Goal: Information Seeking & Learning: Find specific fact

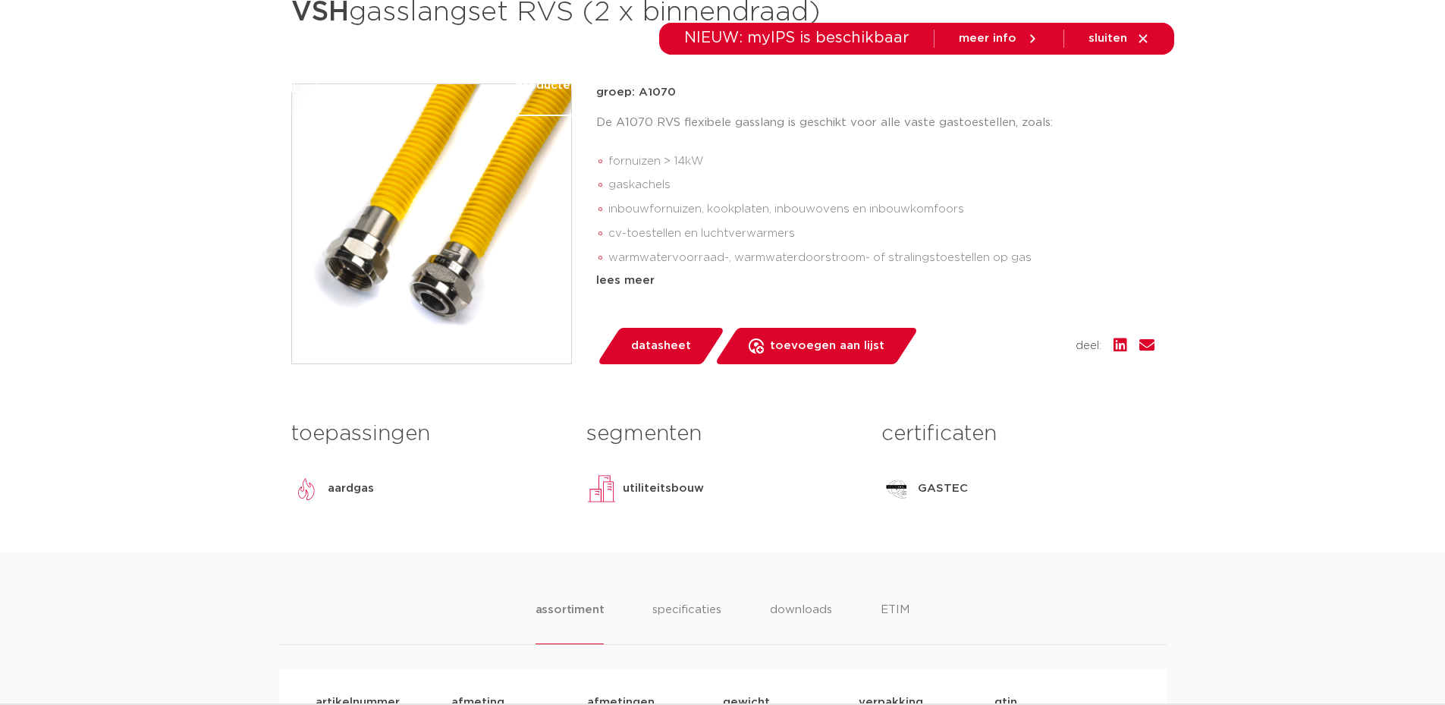
scroll to position [303, 0]
click at [1163, 209] on div "buizen VSH gasslangset RVS (2 x binnendraad) groep: A1070 De A1070 RVS flexibel…" at bounding box center [723, 258] width 888 height 587
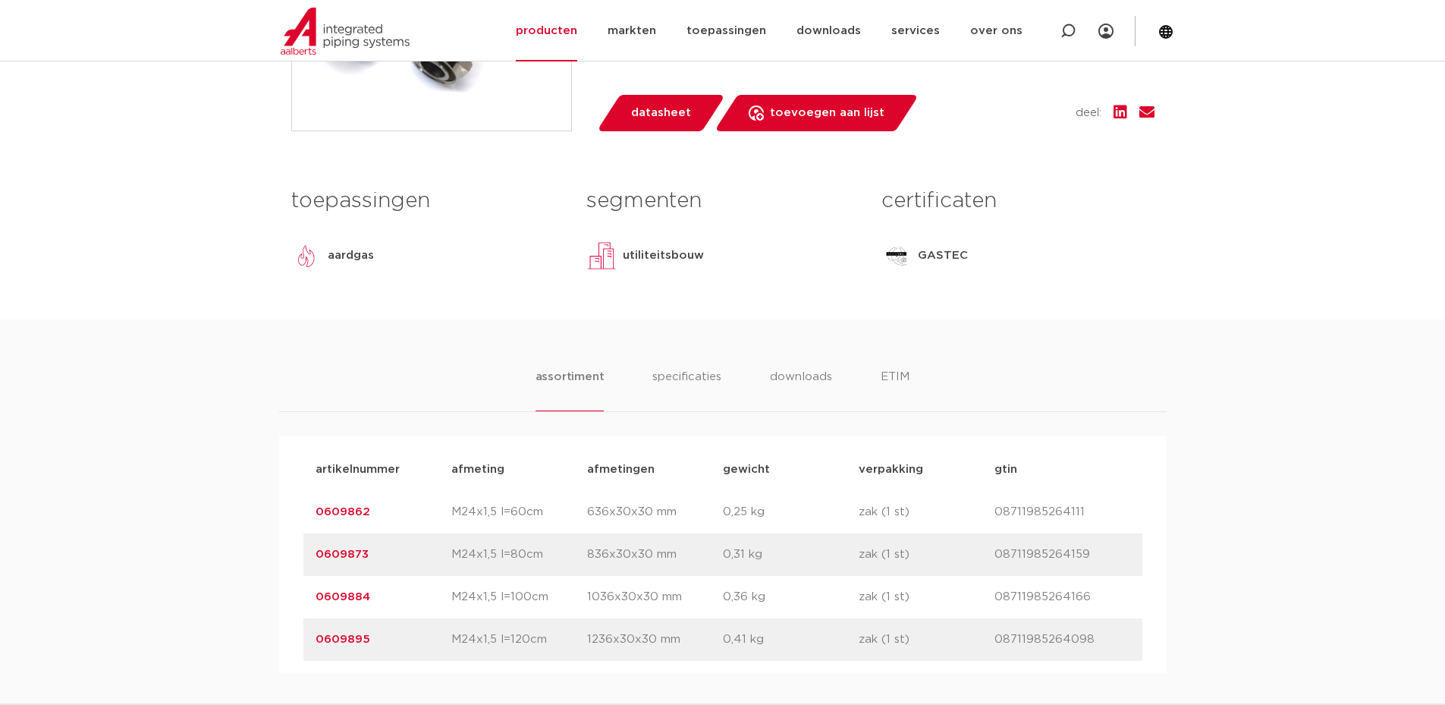
scroll to position [759, 0]
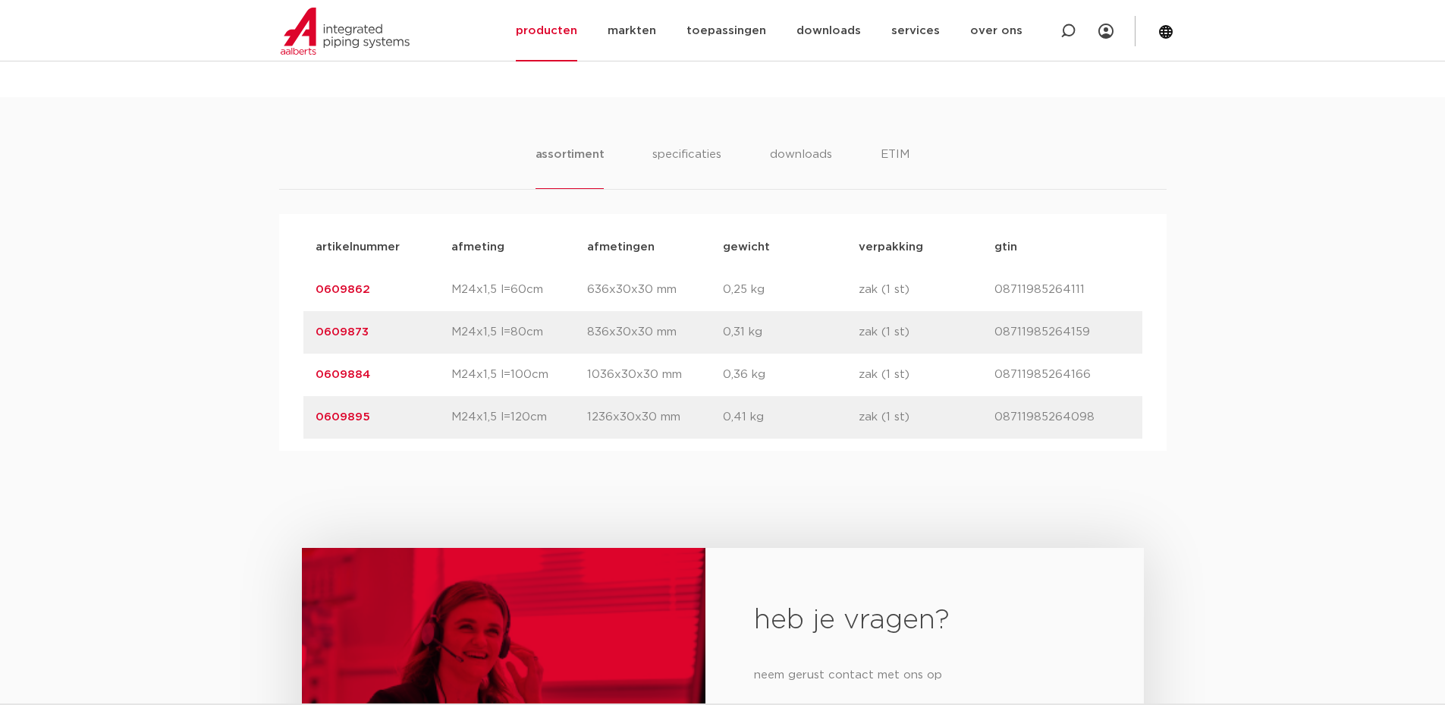
click at [711, 144] on div "assortiment specificaties downloads ETIM assortiment specificaties downloads ET…" at bounding box center [722, 274] width 1445 height 354
click at [713, 149] on li "specificaties" at bounding box center [687, 167] width 73 height 43
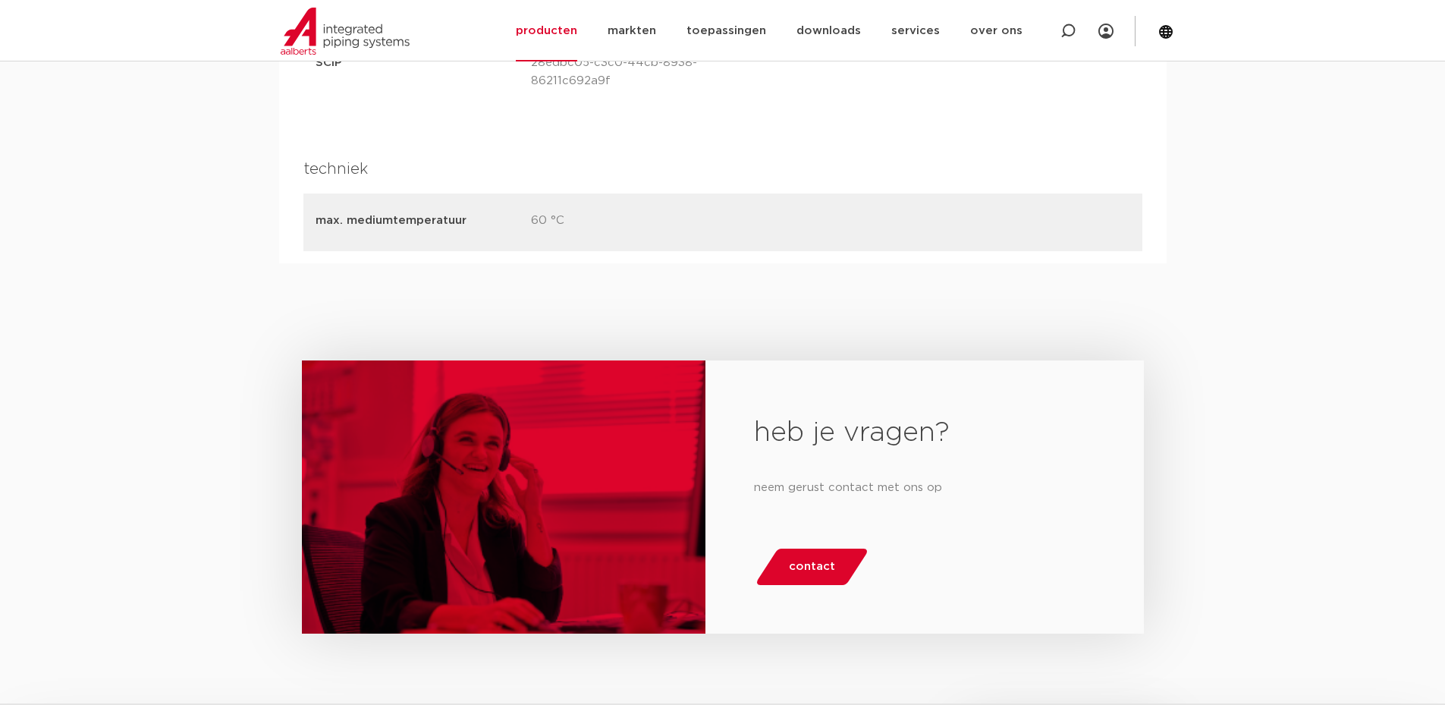
scroll to position [1669, 0]
drag, startPoint x: 699, startPoint y: 234, endPoint x: 150, endPoint y: 218, distance: 548.8
click at [413, 262] on div "heb je vragen? neem gerust contact met ons op contact" at bounding box center [722, 508] width 1445 height 492
drag, startPoint x: 591, startPoint y: 208, endPoint x: 295, endPoint y: 218, distance: 296.1
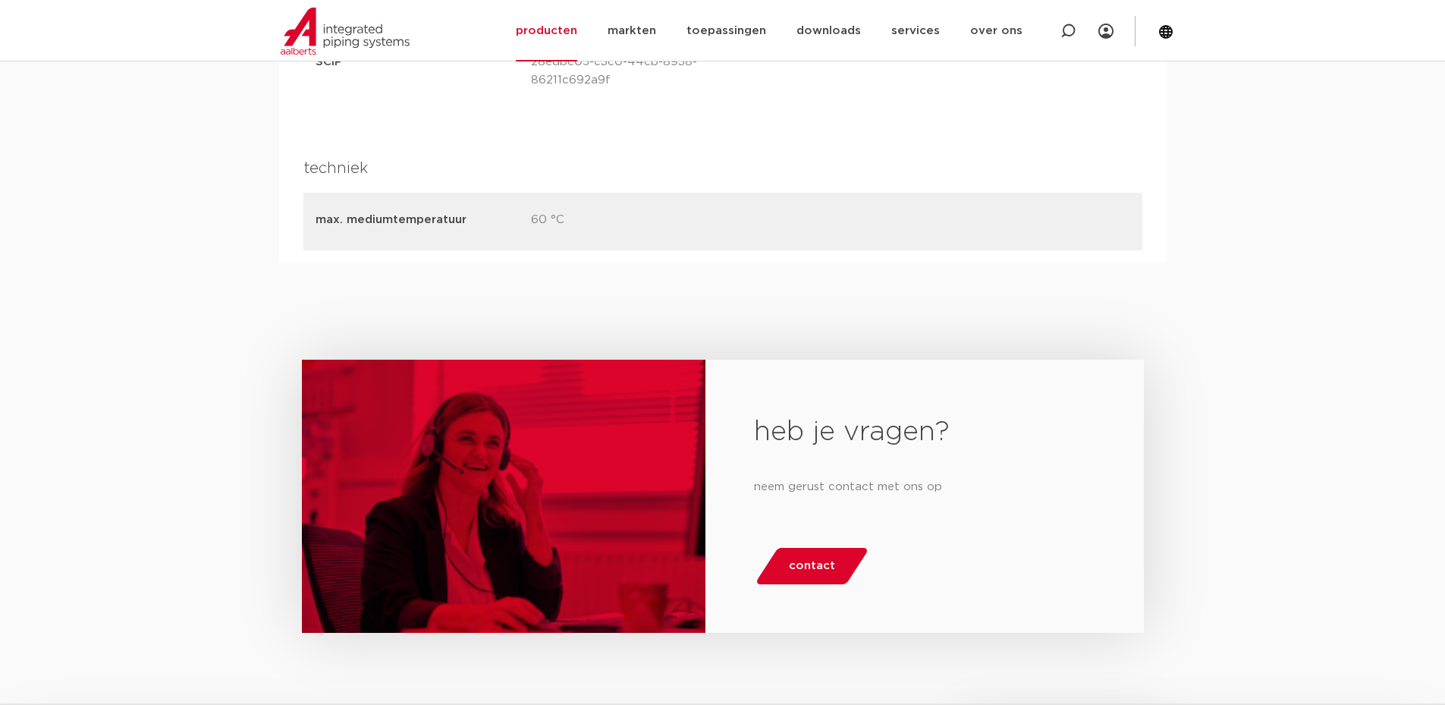
click at [855, 275] on div "heb je vragen? neem gerust contact met ons op contact" at bounding box center [722, 508] width 1445 height 492
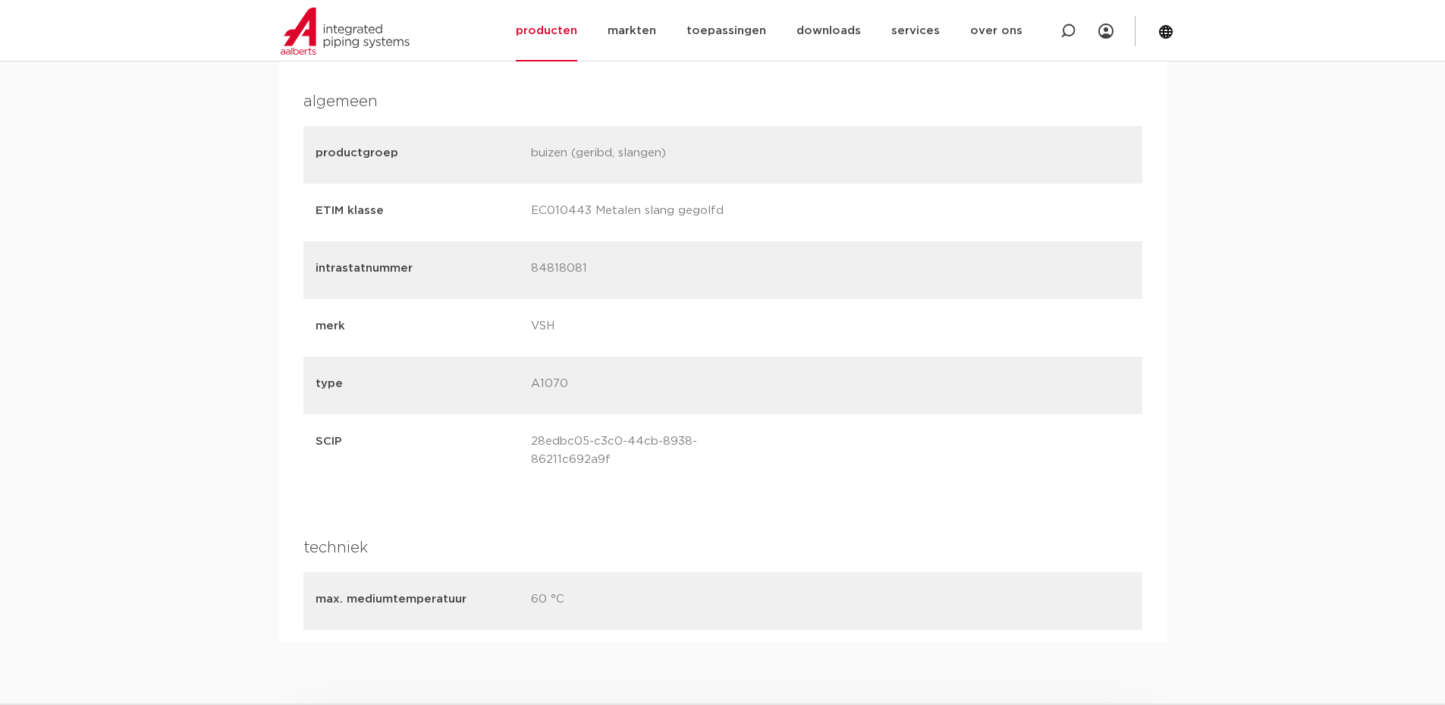
scroll to position [1593, 0]
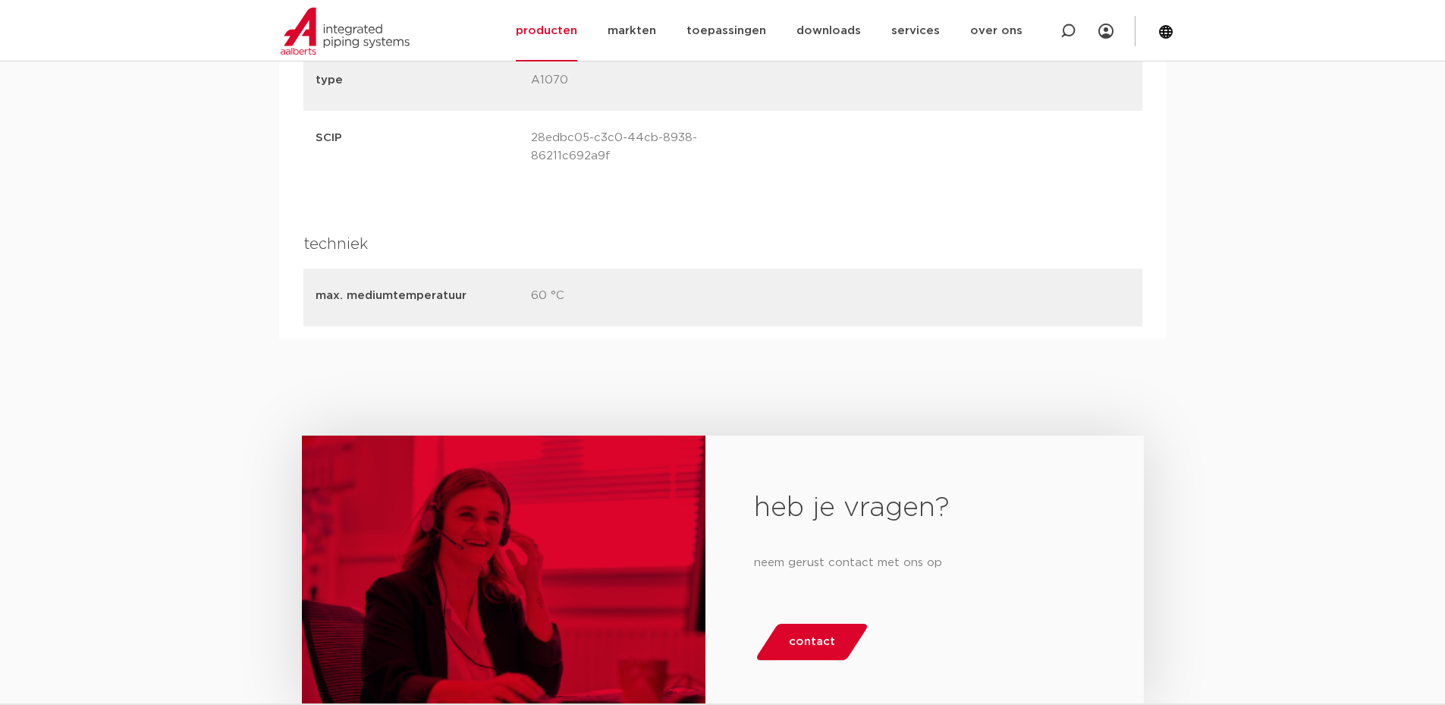
drag, startPoint x: 314, startPoint y: 232, endPoint x: 461, endPoint y: 232, distance: 147.2
drag, startPoint x: 464, startPoint y: 233, endPoint x: 633, endPoint y: 275, distance: 174.2
click at [467, 234] on h4 "techniek" at bounding box center [722, 244] width 839 height 24
click at [633, 287] on p "60 °C" at bounding box center [633, 297] width 204 height 21
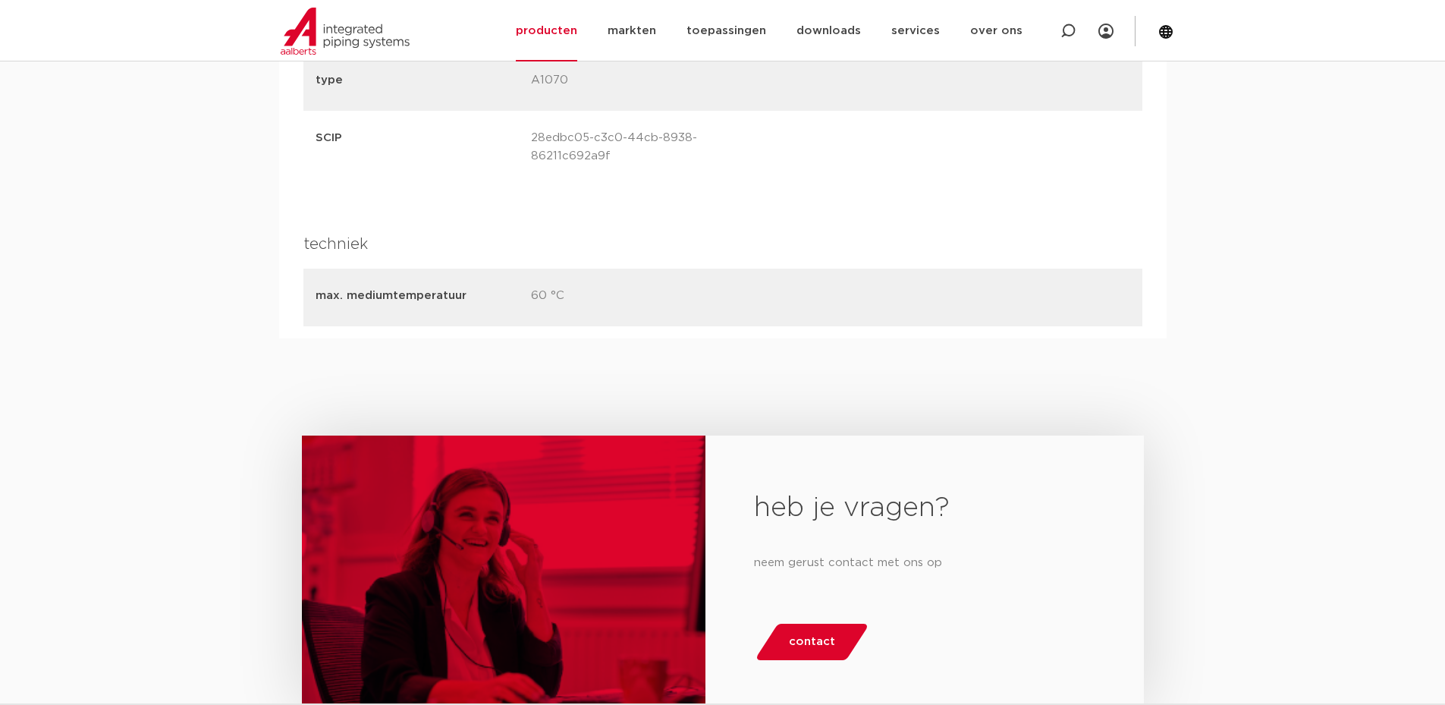
drag, startPoint x: 603, startPoint y: 288, endPoint x: 257, endPoint y: 279, distance: 346.0
click at [792, 349] on div "heb je vragen? neem gerust contact met ons op contact" at bounding box center [722, 584] width 1445 height 492
drag, startPoint x: 310, startPoint y: 278, endPoint x: 706, endPoint y: 250, distance: 397.0
click at [623, 269] on div "max. mediumtemperatuur 60 °C" at bounding box center [722, 298] width 839 height 58
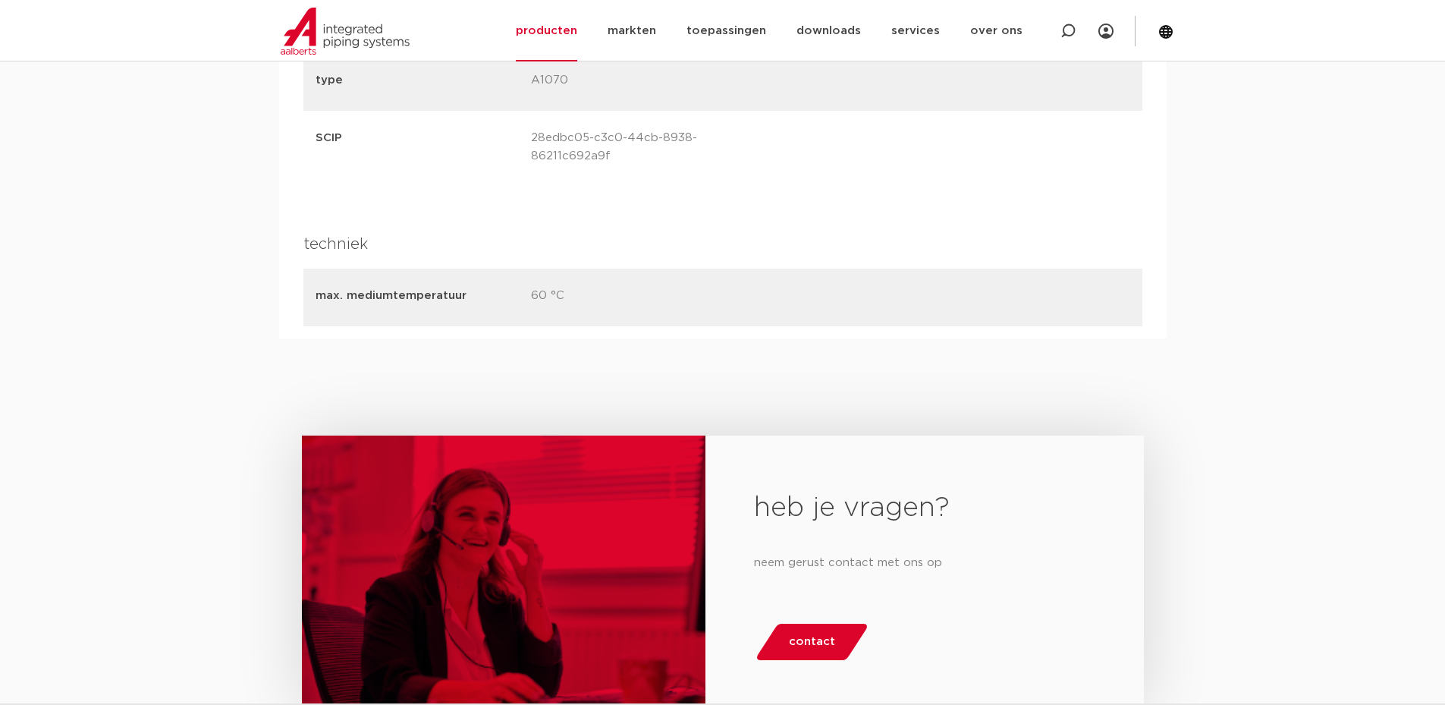
click at [674, 269] on div "max. mediumtemperatuur 60 °C" at bounding box center [722, 298] width 839 height 58
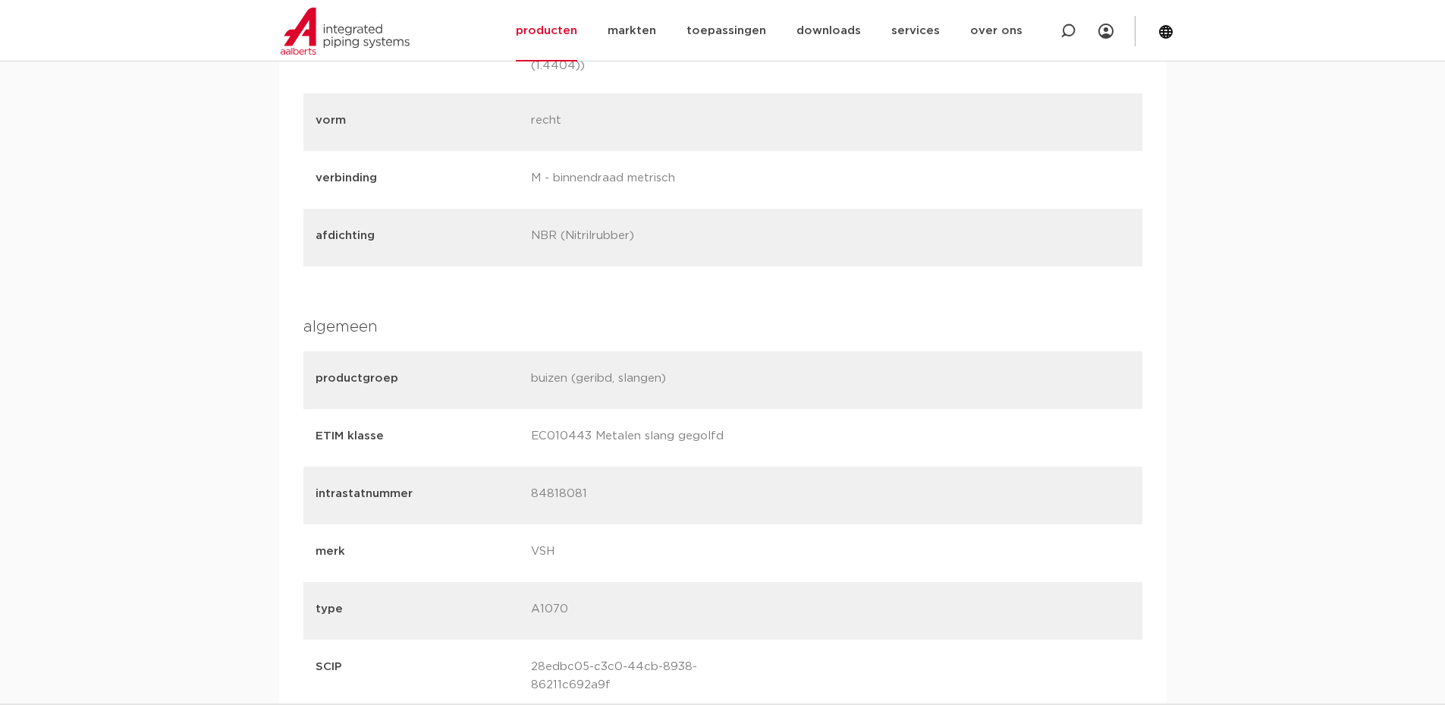
scroll to position [609, 0]
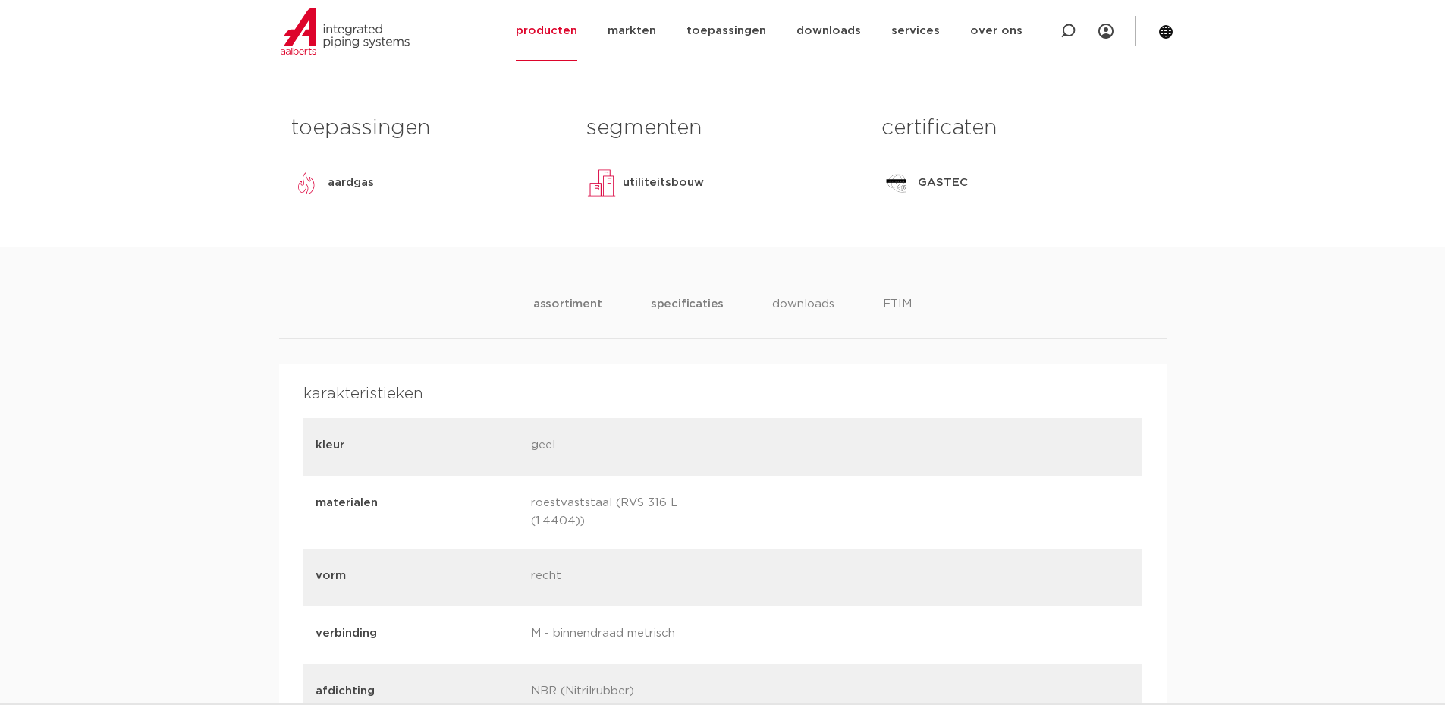
click at [569, 297] on li "assortiment" at bounding box center [567, 316] width 69 height 43
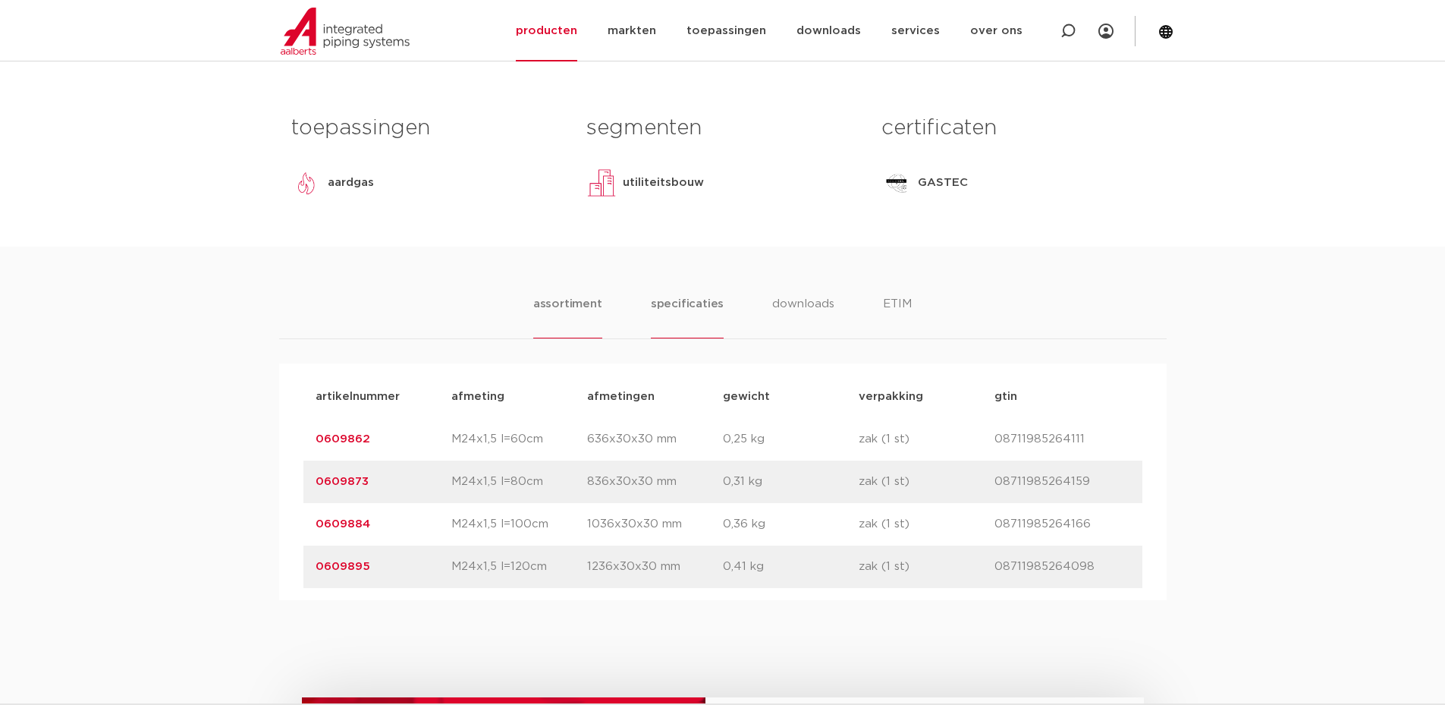
click at [668, 313] on li "specificaties" at bounding box center [687, 316] width 73 height 43
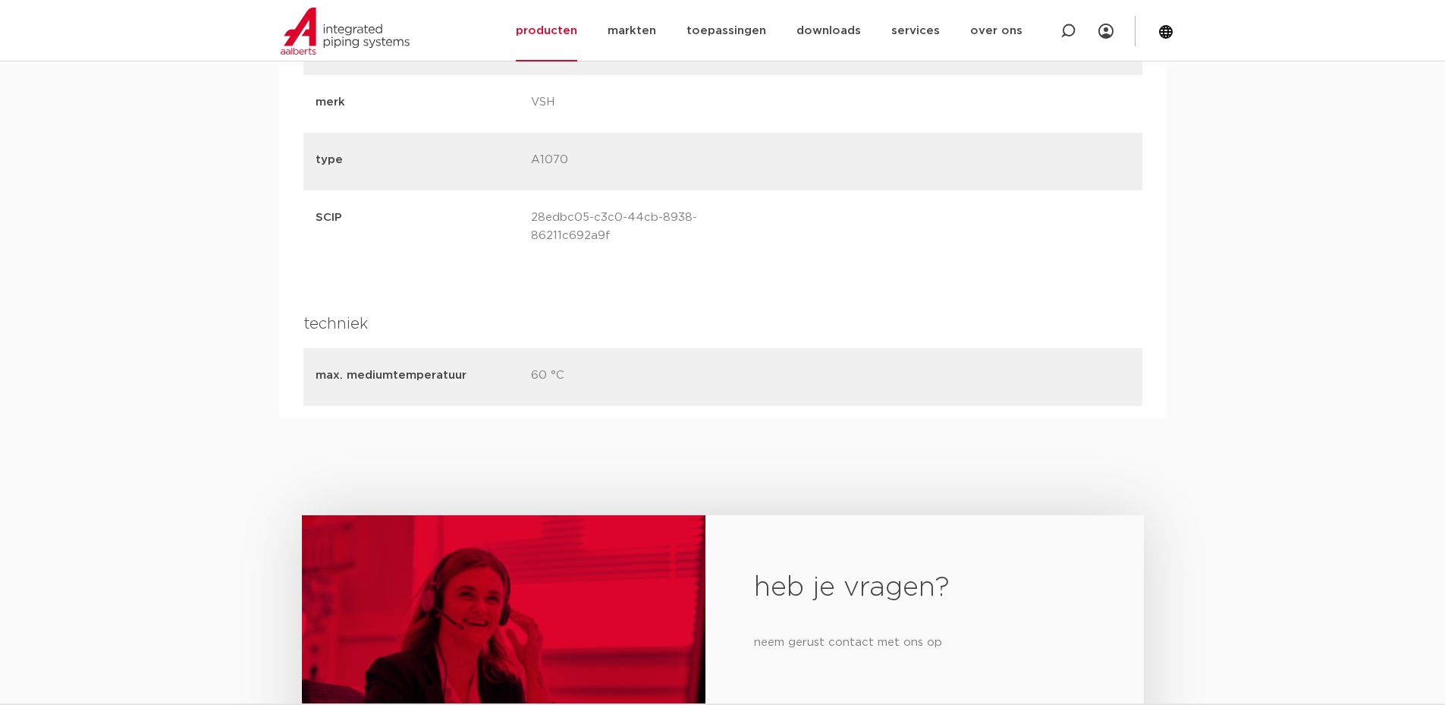
scroll to position [1520, 0]
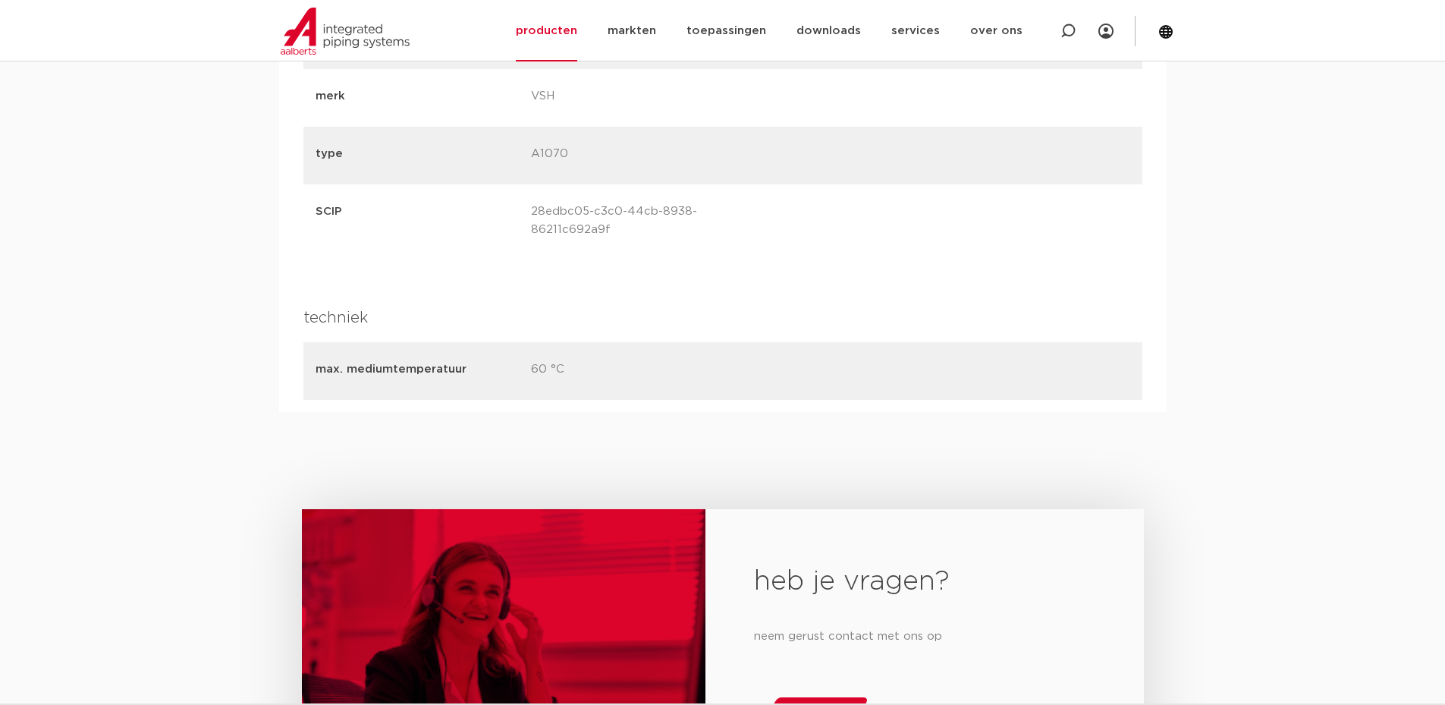
drag, startPoint x: 645, startPoint y: 347, endPoint x: 607, endPoint y: 378, distance: 49.1
click at [339, 369] on div "max. mediumtemperatuur 60 °C" at bounding box center [722, 371] width 839 height 58
click at [725, 375] on div "max. mediumtemperatuur 60 °C" at bounding box center [722, 371] width 839 height 58
drag, startPoint x: 584, startPoint y: 349, endPoint x: 299, endPoint y: 351, distance: 285.3
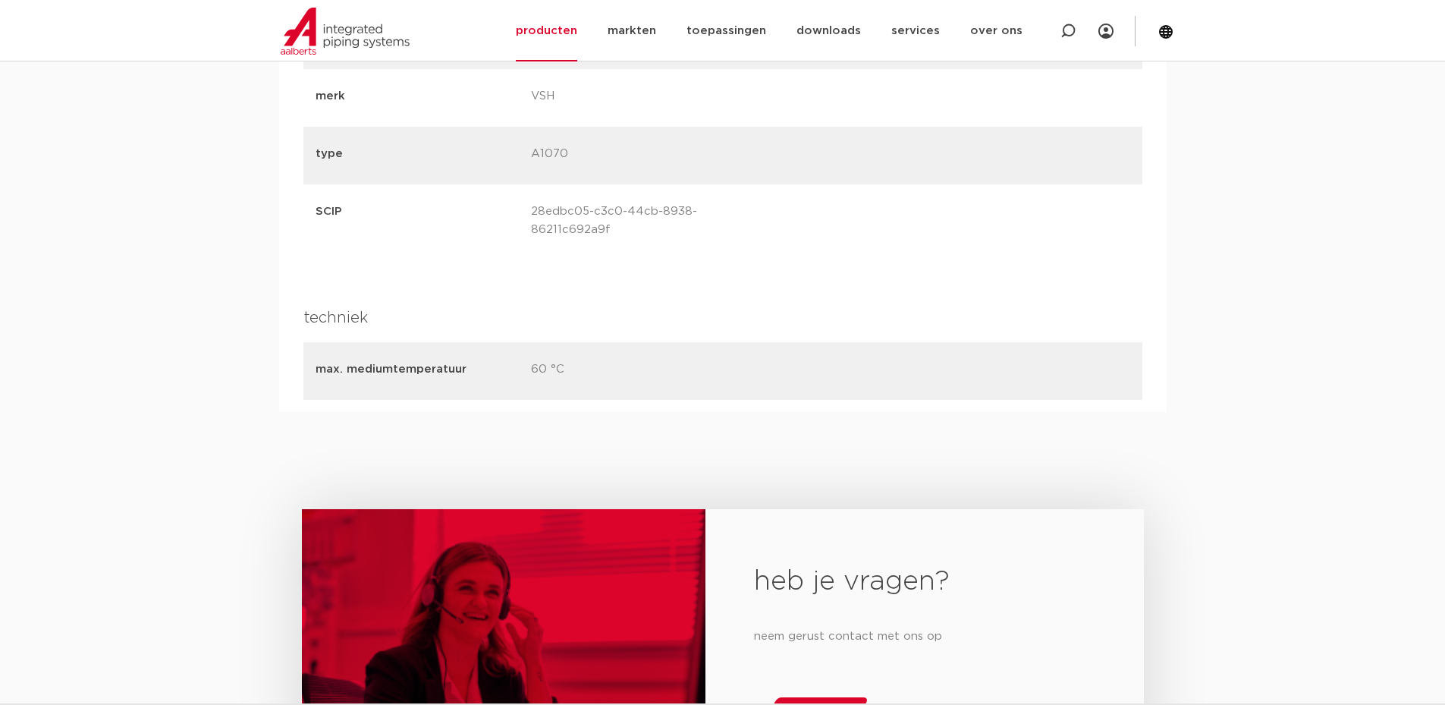
click at [474, 360] on p "max. mediumtemperatuur" at bounding box center [418, 369] width 204 height 18
drag, startPoint x: 588, startPoint y: 360, endPoint x: 262, endPoint y: 325, distance: 328.2
click at [410, 361] on p "max. mediumtemperatuur" at bounding box center [418, 369] width 204 height 18
drag, startPoint x: 319, startPoint y: 351, endPoint x: 280, endPoint y: 349, distance: 38.8
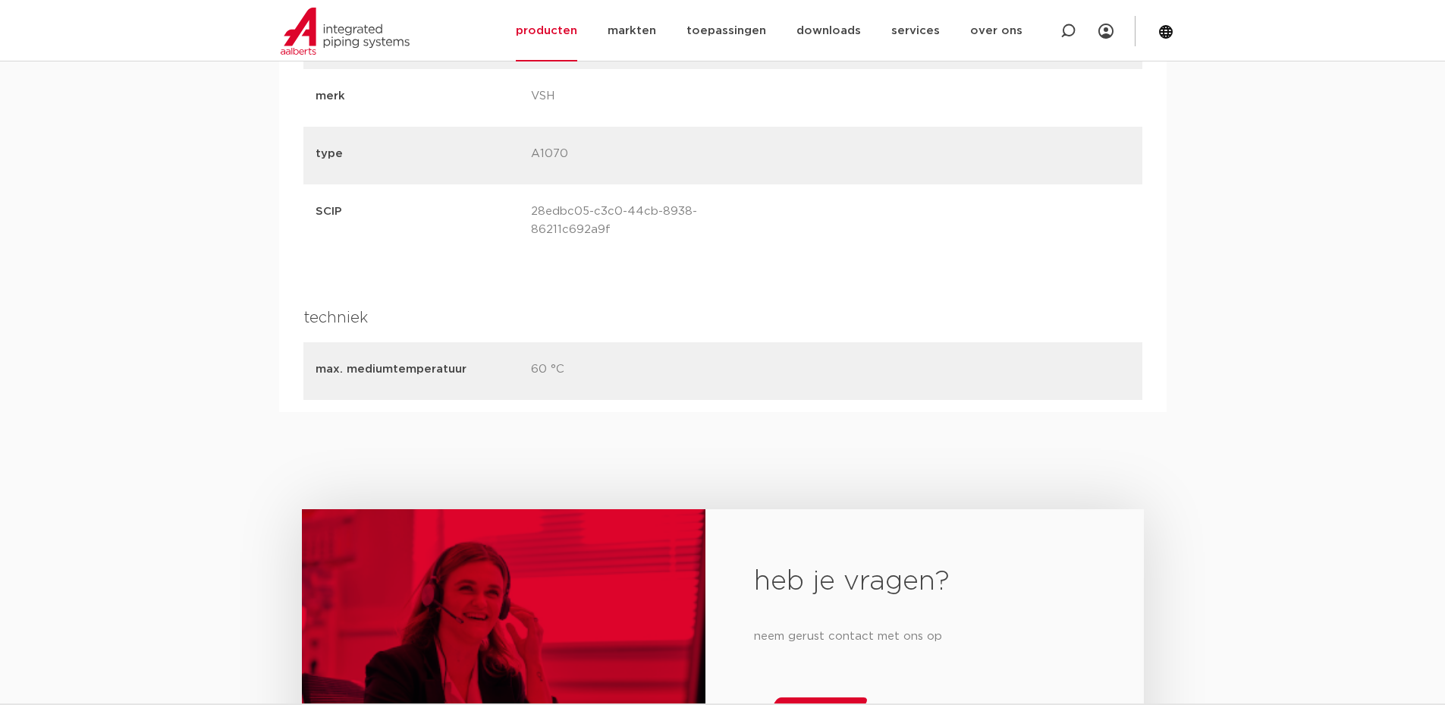
click at [518, 368] on div "max. mediumtemperatuur 60 °C" at bounding box center [722, 371] width 839 height 58
drag, startPoint x: 608, startPoint y: 367, endPoint x: 417, endPoint y: 348, distance: 192.1
click at [420, 348] on div "max. mediumtemperatuur 60 °C" at bounding box center [722, 371] width 839 height 58
click at [630, 360] on p "60 °C" at bounding box center [633, 370] width 204 height 21
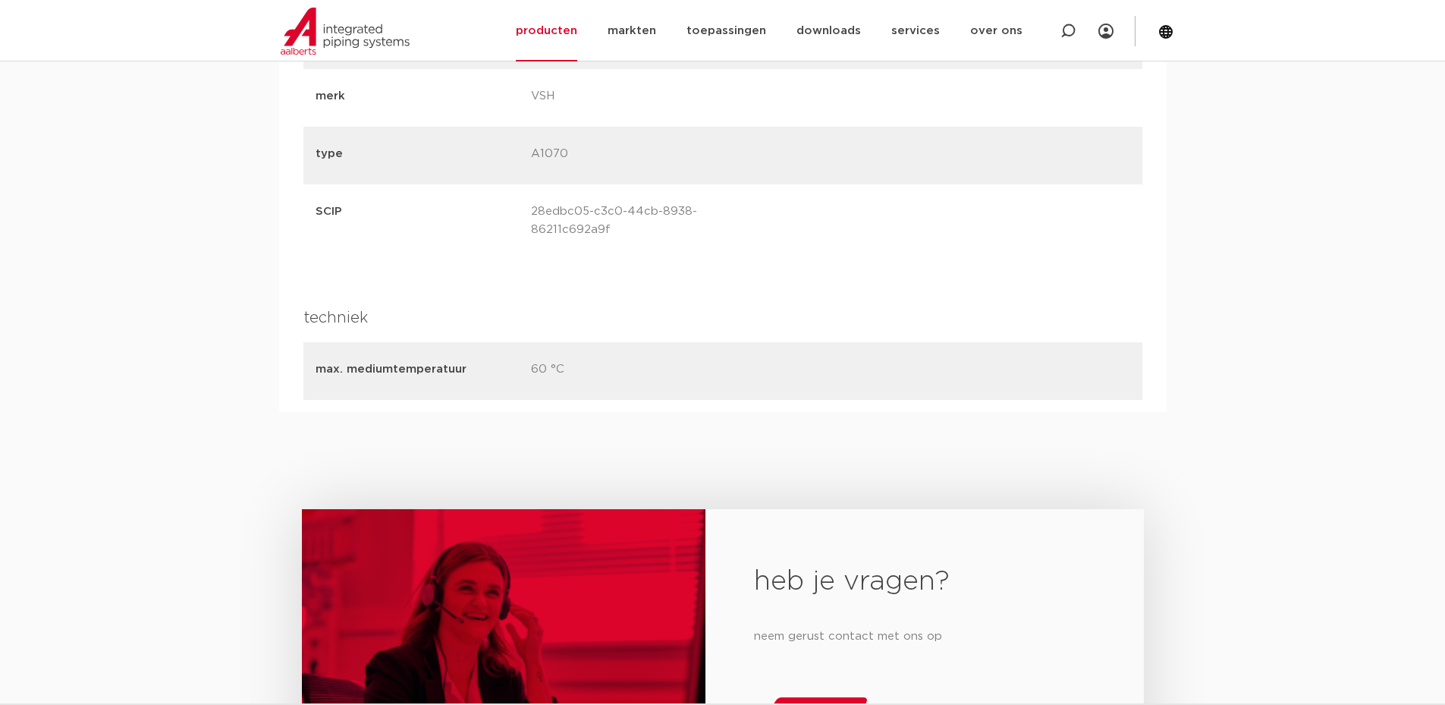
drag, startPoint x: 630, startPoint y: 350, endPoint x: 240, endPoint y: 350, distance: 389.2
drag, startPoint x: 586, startPoint y: 356, endPoint x: 597, endPoint y: 356, distance: 11.4
click at [586, 360] on p "60 °C" at bounding box center [633, 370] width 204 height 21
click at [543, 360] on p "60 °C" at bounding box center [633, 370] width 204 height 21
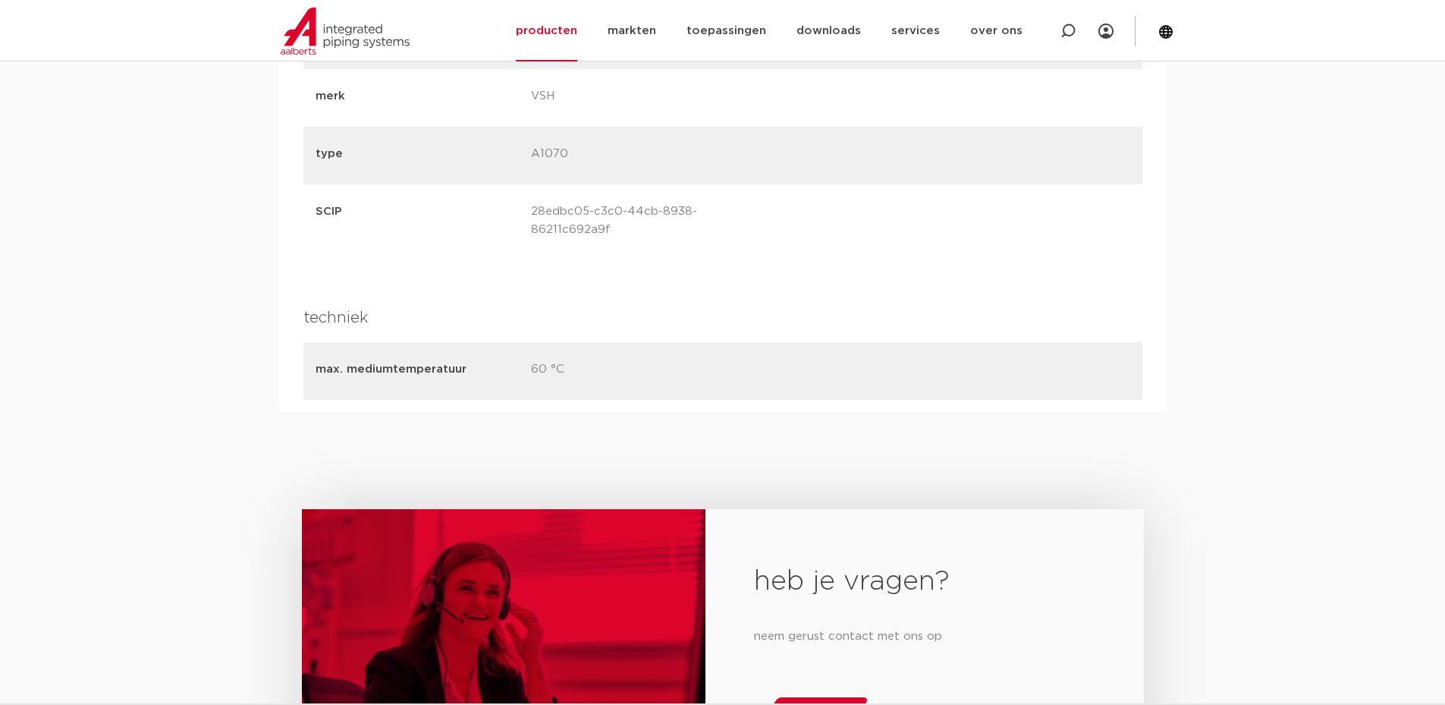
drag, startPoint x: 457, startPoint y: 350, endPoint x: 143, endPoint y: 353, distance: 314.9
click at [396, 382] on div "max. mediumtemperatuur 60 °C" at bounding box center [722, 371] width 839 height 58
drag, startPoint x: 525, startPoint y: 357, endPoint x: 195, endPoint y: 335, distance: 330.8
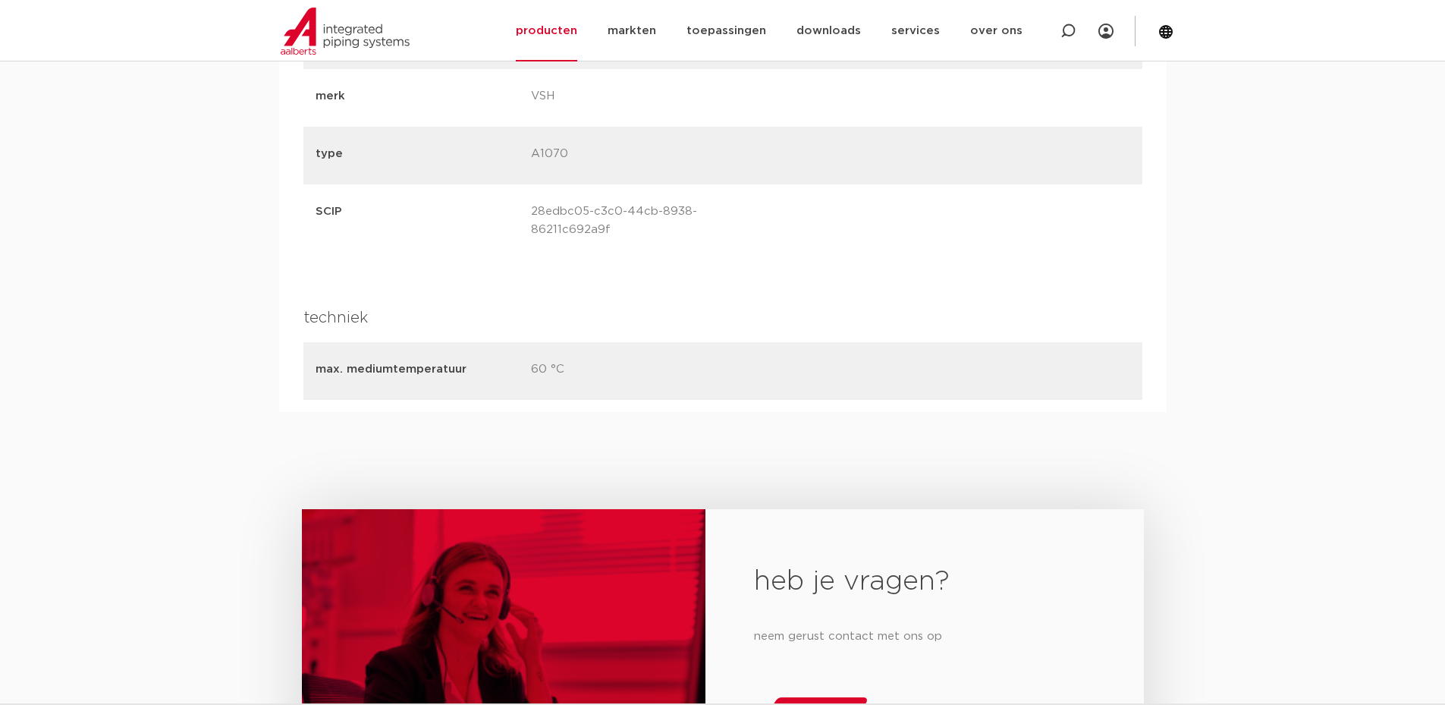
click at [339, 342] on div "max. mediumtemperatuur 60 °C" at bounding box center [722, 371] width 839 height 58
click at [345, 360] on p "max. mediumtemperatuur" at bounding box center [418, 369] width 204 height 18
drag, startPoint x: 545, startPoint y: 375, endPoint x: 130, endPoint y: 340, distance: 416.4
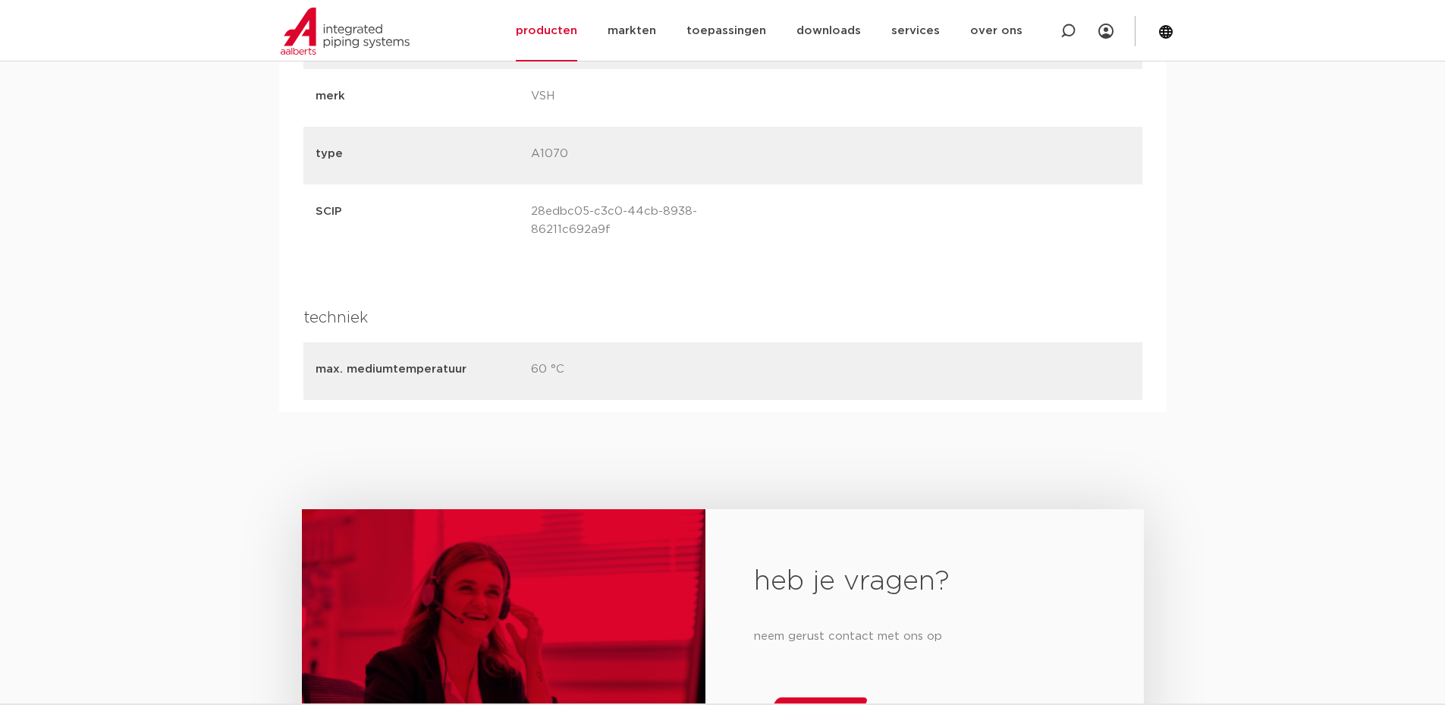
drag, startPoint x: 624, startPoint y: 376, endPoint x: 205, endPoint y: 345, distance: 420.6
click at [451, 360] on p "max. mediumtemperatuur" at bounding box center [418, 369] width 204 height 18
click at [477, 360] on p "max. mediumtemperatuur" at bounding box center [418, 369] width 204 height 18
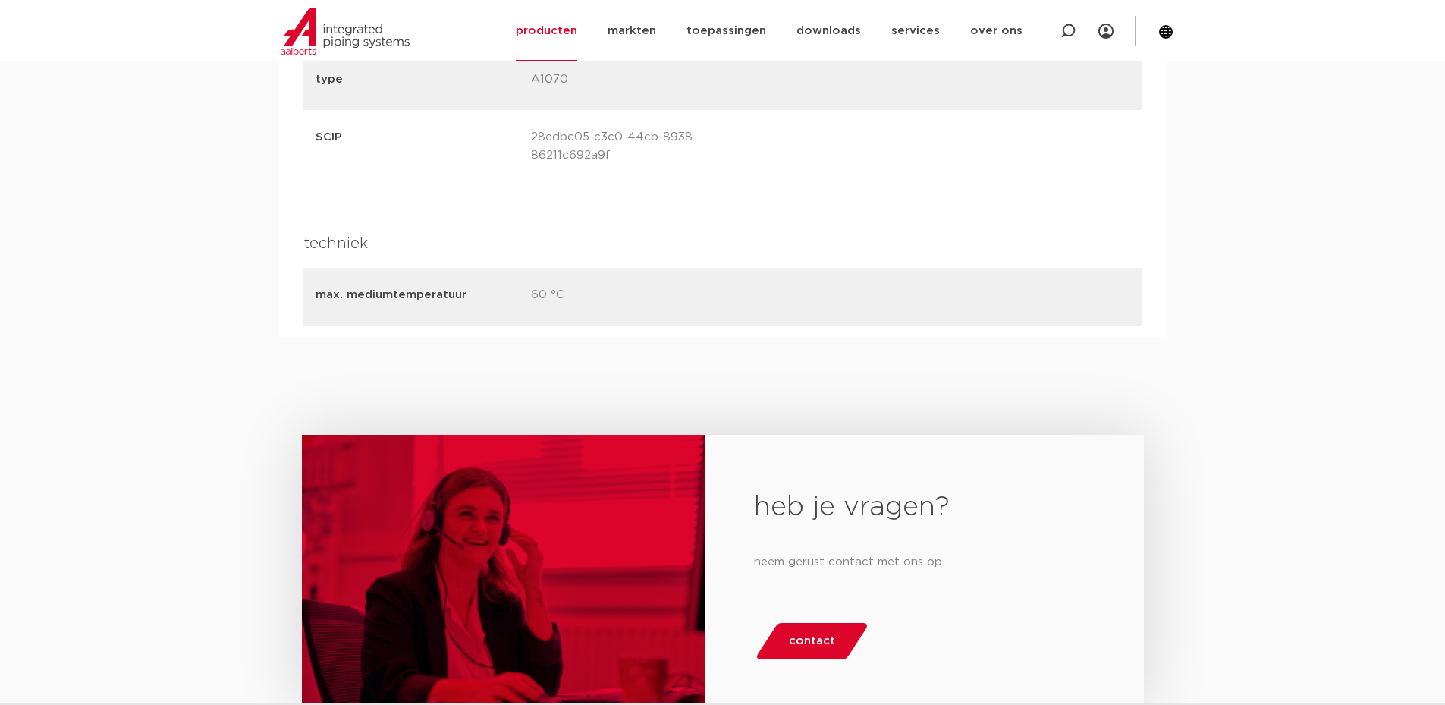
scroll to position [1444, 0]
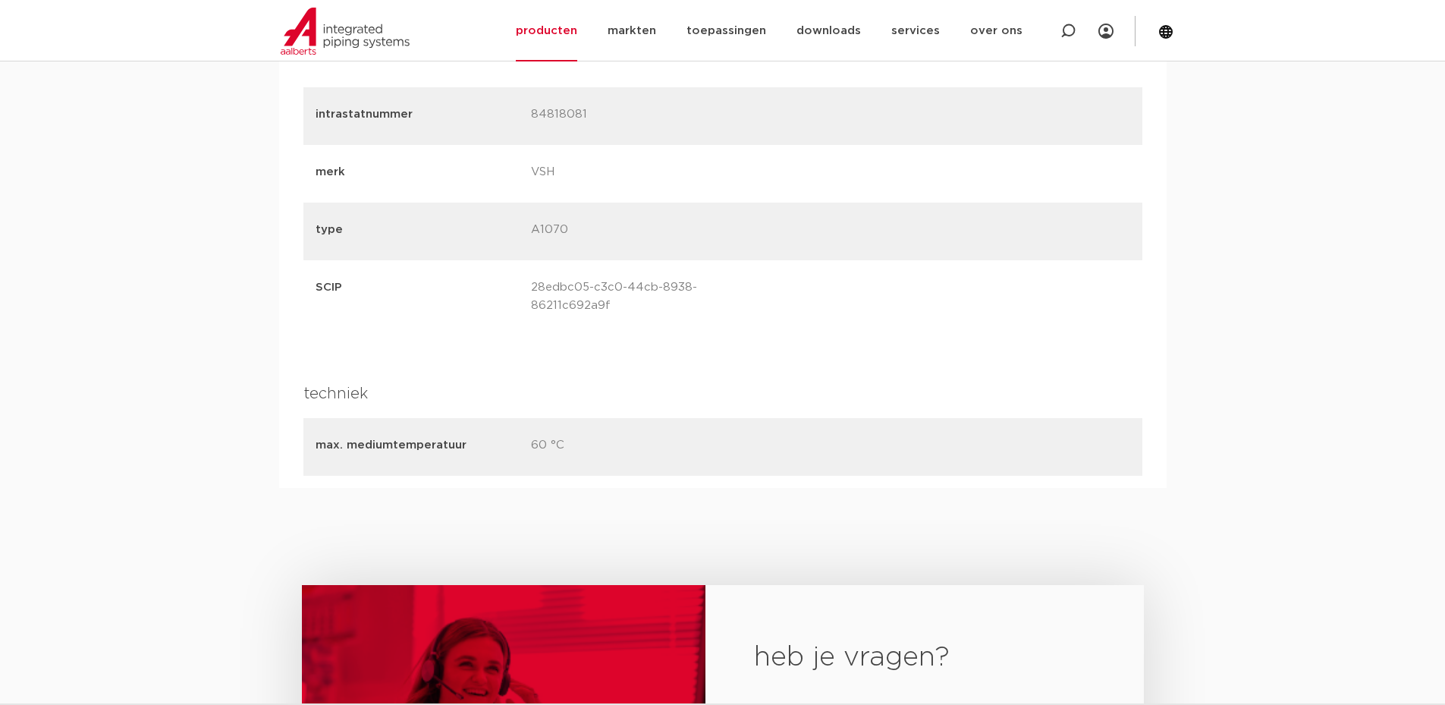
drag, startPoint x: 669, startPoint y: 435, endPoint x: 284, endPoint y: 422, distance: 385.6
click at [284, 422] on div "artikelnummer afmeting [GEOGRAPHIC_DATA] gewicht verpakking gtin artikelnummer …" at bounding box center [723, 8] width 888 height 959
click at [690, 418] on div "max. mediumtemperatuur 60 °C" at bounding box center [722, 447] width 839 height 58
